Goal: Navigation & Orientation: Go to known website

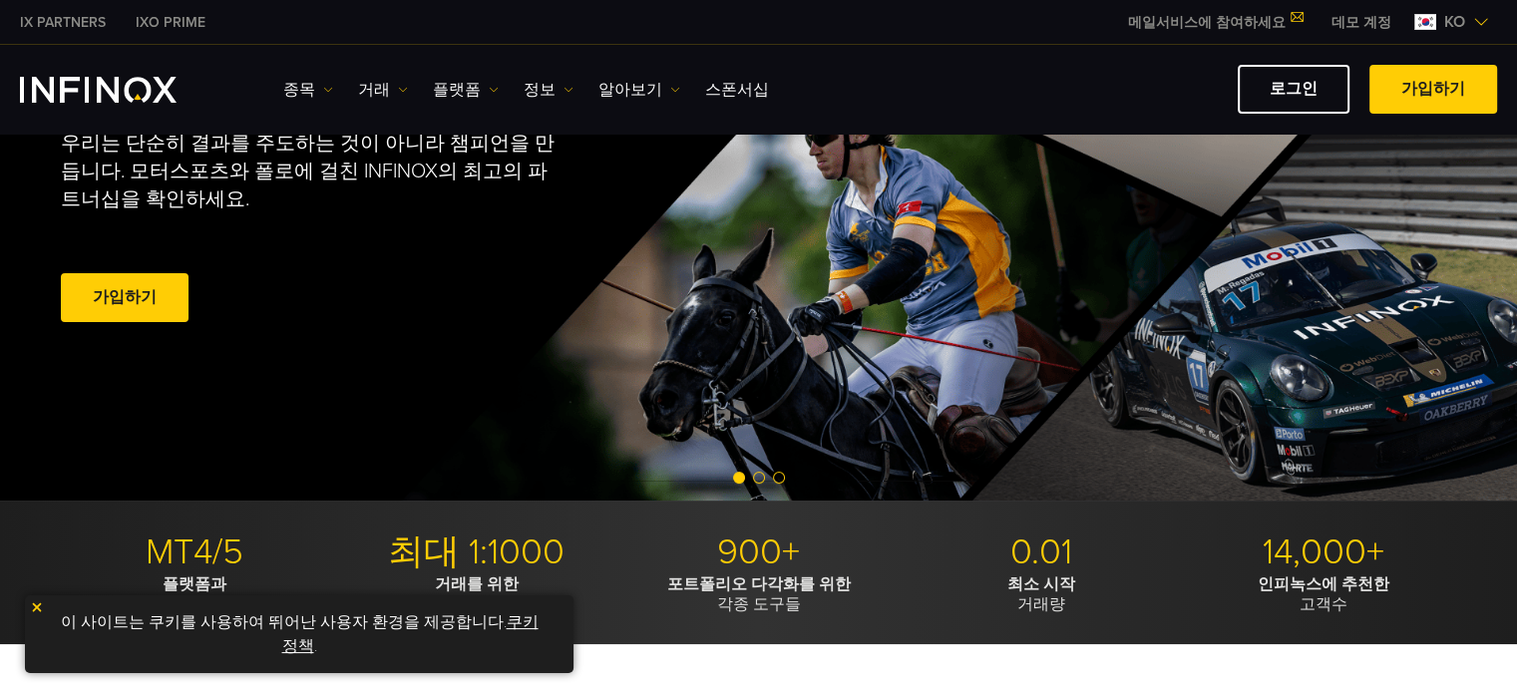
scroll to position [199, 0]
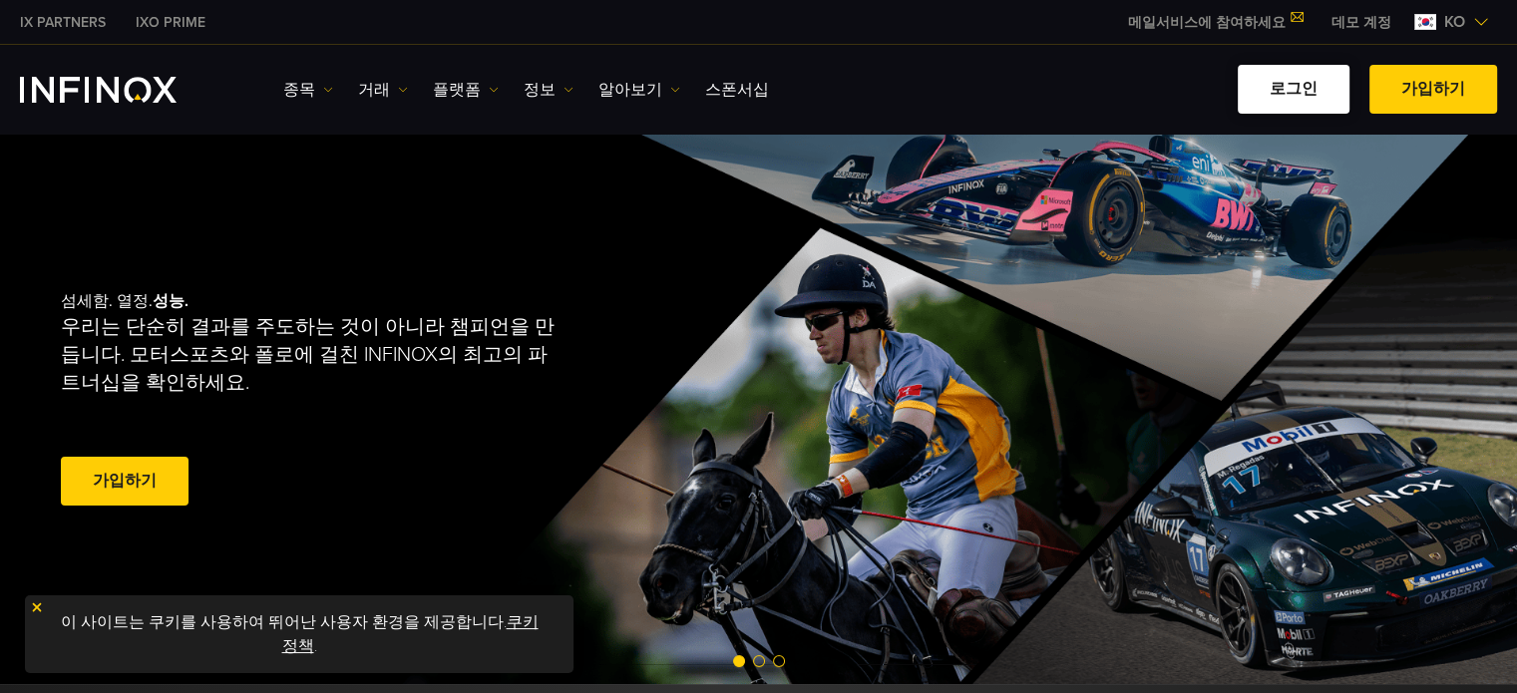
drag, startPoint x: 1314, startPoint y: 85, endPoint x: 1312, endPoint y: 104, distance: 19.1
click at [1314, 85] on link "로그인" at bounding box center [1294, 89] width 112 height 49
